Goal: Check status: Check status

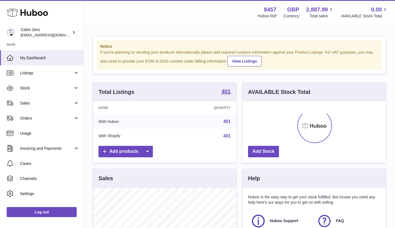
scroll to position [87, 144]
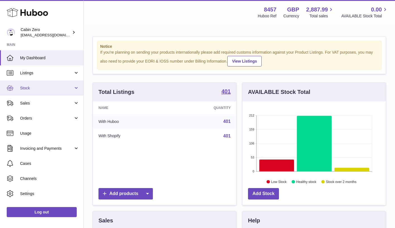
click at [71, 87] on span "Stock" at bounding box center [46, 87] width 53 height 5
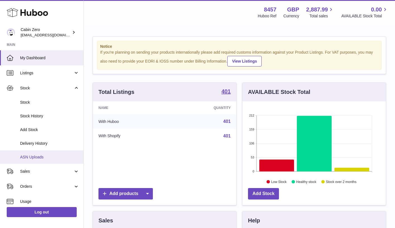
click at [42, 155] on span "ASN Uploads" at bounding box center [49, 156] width 59 height 5
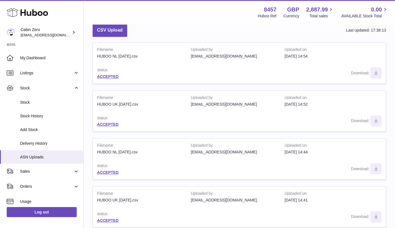
scroll to position [30, 0]
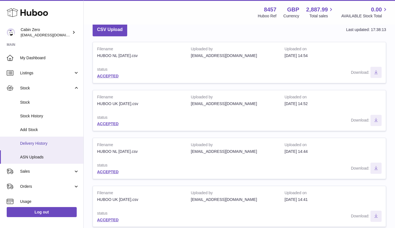
click at [65, 143] on span "Delivery History" at bounding box center [49, 143] width 59 height 5
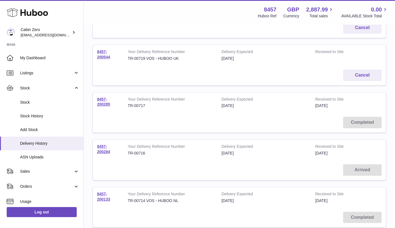
scroll to position [106, 0]
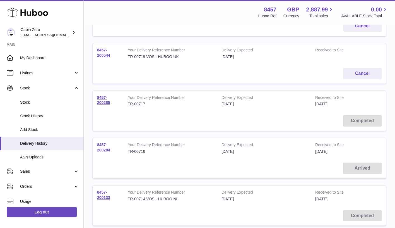
click at [105, 146] on link "8457-200284" at bounding box center [103, 147] width 13 height 10
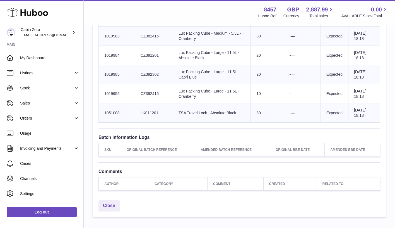
scroll to position [1235, 0]
